Goal: Use online tool/utility: Use online tool/utility

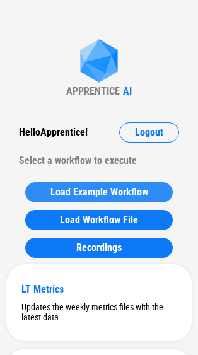
click at [91, 188] on span "Load Example Workflow" at bounding box center [99, 192] width 98 height 10
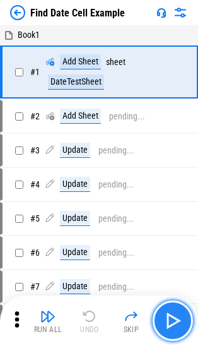
click at [167, 318] on img "button" at bounding box center [173, 320] width 20 height 20
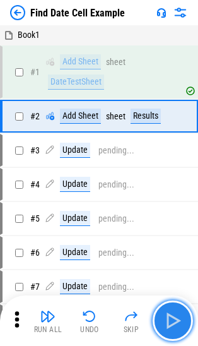
click at [172, 320] on img "button" at bounding box center [173, 320] width 20 height 20
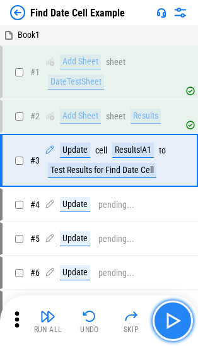
click at [172, 320] on img "button" at bounding box center [173, 320] width 20 height 20
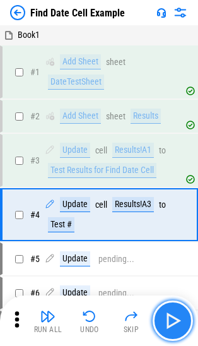
click at [172, 320] on img "button" at bounding box center [173, 320] width 20 height 20
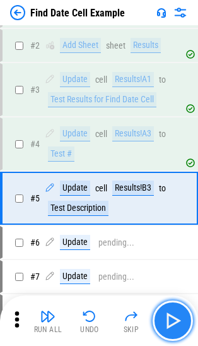
click at [172, 320] on img "button" at bounding box center [173, 320] width 20 height 20
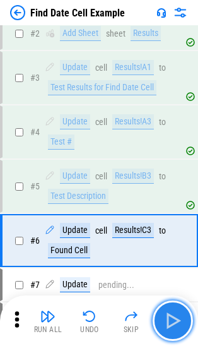
click at [172, 320] on img "button" at bounding box center [173, 320] width 20 height 20
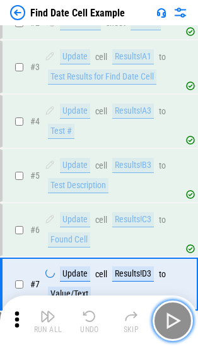
click at [172, 320] on img "button" at bounding box center [173, 320] width 20 height 20
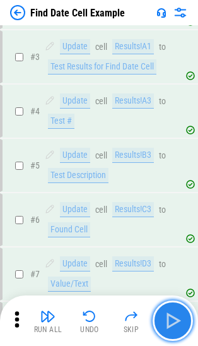
click at [172, 320] on img "button" at bounding box center [173, 320] width 20 height 20
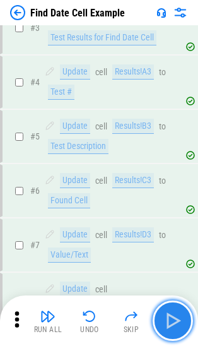
click at [172, 320] on img "button" at bounding box center [173, 320] width 20 height 20
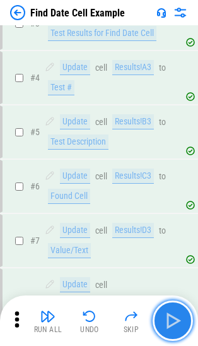
click at [172, 320] on img "button" at bounding box center [173, 320] width 20 height 20
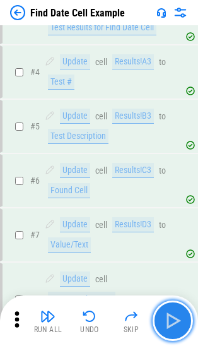
click at [172, 320] on img "button" at bounding box center [173, 320] width 20 height 20
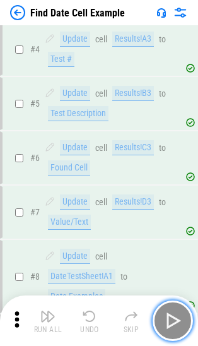
click at [172, 320] on img "button" at bounding box center [173, 320] width 20 height 20
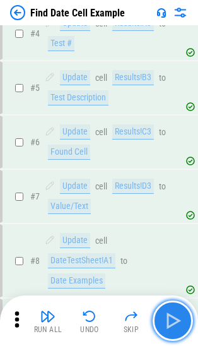
click at [172, 320] on img "button" at bounding box center [173, 320] width 20 height 20
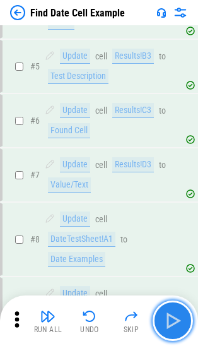
click at [172, 320] on img "button" at bounding box center [173, 320] width 20 height 20
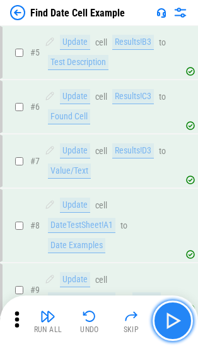
click at [172, 320] on img "button" at bounding box center [173, 320] width 20 height 20
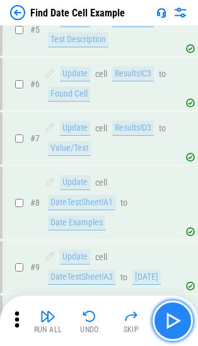
click at [172, 320] on img "button" at bounding box center [173, 320] width 20 height 20
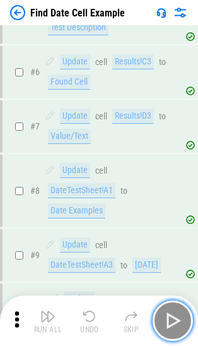
click at [172, 320] on img "button" at bounding box center [173, 320] width 20 height 20
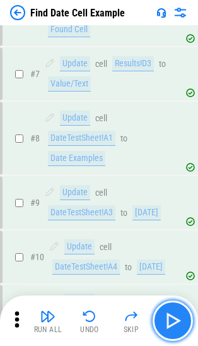
click at [172, 320] on img "button" at bounding box center [173, 320] width 20 height 20
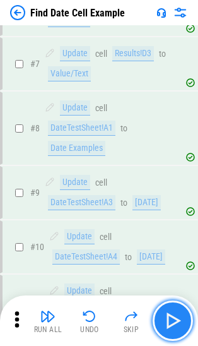
click at [172, 320] on img "button" at bounding box center [173, 320] width 20 height 20
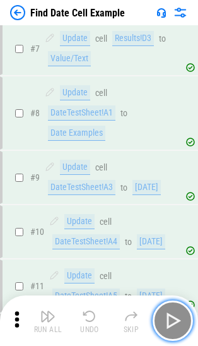
click at [172, 320] on img "button" at bounding box center [173, 320] width 20 height 20
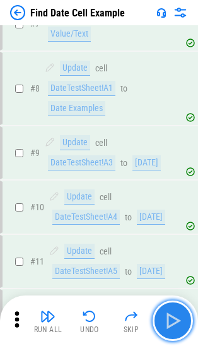
click at [173, 319] on img "button" at bounding box center [173, 320] width 20 height 20
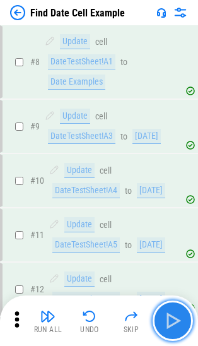
click at [173, 319] on img "button" at bounding box center [173, 320] width 20 height 20
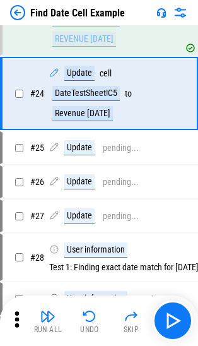
scroll to position [1440, 0]
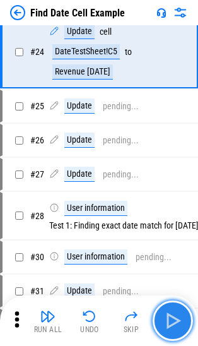
click at [167, 319] on img "button" at bounding box center [173, 320] width 20 height 20
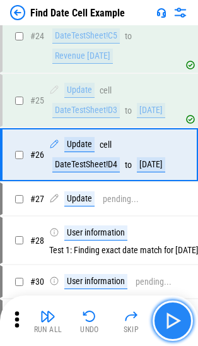
click at [167, 319] on img "button" at bounding box center [173, 320] width 20 height 20
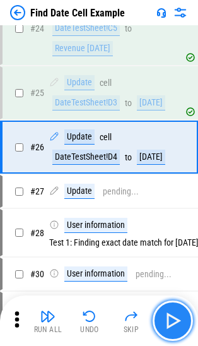
click at [167, 319] on img "button" at bounding box center [173, 320] width 20 height 20
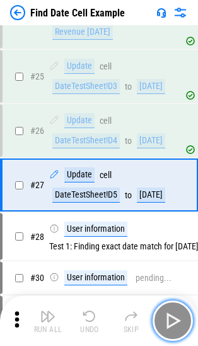
click at [167, 319] on img "button" at bounding box center [173, 320] width 20 height 20
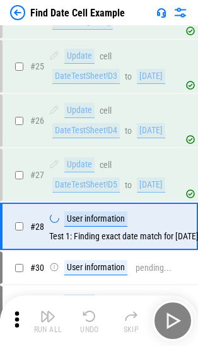
click at [167, 318] on div "Run All Undo Skip" at bounding box center [100, 320] width 185 height 40
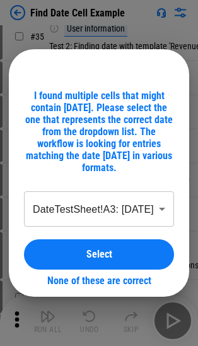
scroll to position [1805, 0]
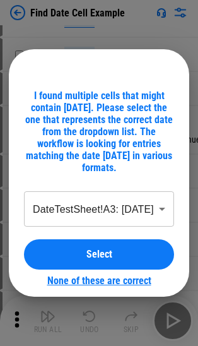
click at [131, 274] on link "None of these are correct" at bounding box center [99, 280] width 104 height 12
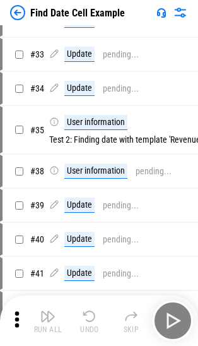
click at [19, 11] on img at bounding box center [17, 12] width 15 height 15
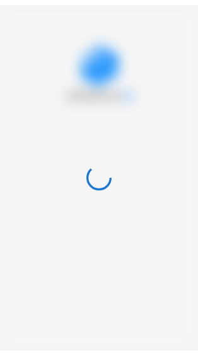
scroll to position [0, 0]
